Goal: Task Accomplishment & Management: Complete application form

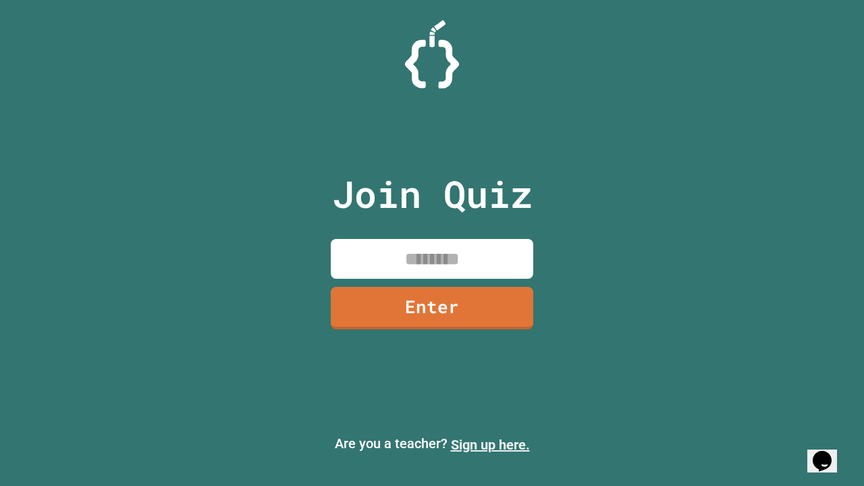
click at [490, 445] on link "Sign up here." at bounding box center [490, 445] width 79 height 16
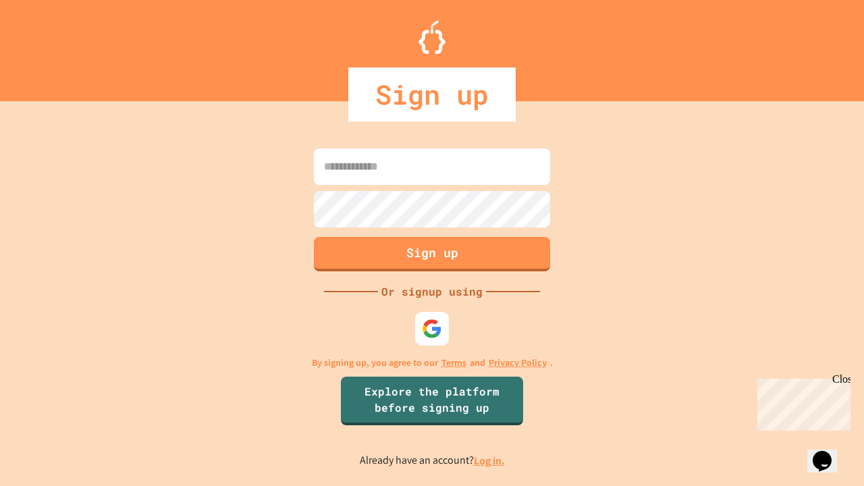
click at [490, 460] on link "Log in." at bounding box center [489, 460] width 31 height 14
